Goal: Information Seeking & Learning: Find specific fact

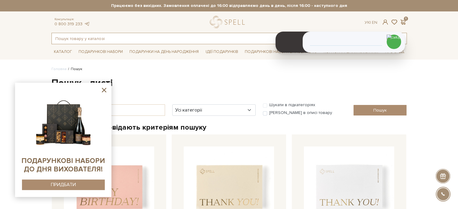
click at [102, 39] on input "text" at bounding box center [222, 38] width 341 height 11
paste input "ЯІВ00008094"
type input "ЯІВ00008094"
drag, startPoint x: 97, startPoint y: 37, endPoint x: 43, endPoint y: 35, distance: 54.6
click at [43, 35] on header "Безкоштовна доставка Новою Поштою при замовленні від 2000 гривень Працюємо без …" at bounding box center [229, 22] width 458 height 44
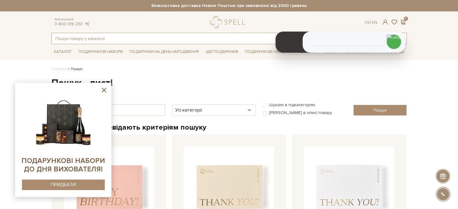
paste input "163 Аграна"
type input "163 Аграна"
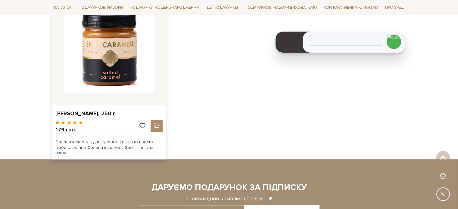
scroll to position [151, 0]
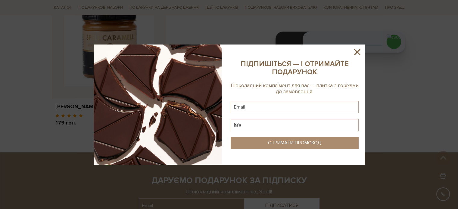
click at [360, 49] on icon at bounding box center [357, 52] width 6 height 6
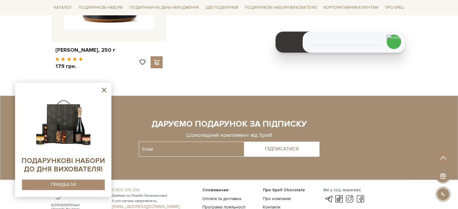
scroll to position [211, 0]
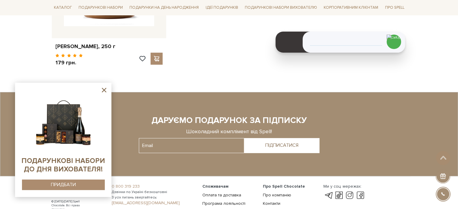
click at [104, 88] on icon at bounding box center [104, 90] width 8 height 8
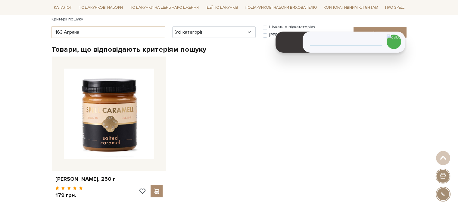
scroll to position [30, 0]
